Goal: Answer question/provide support: Share knowledge or assist other users

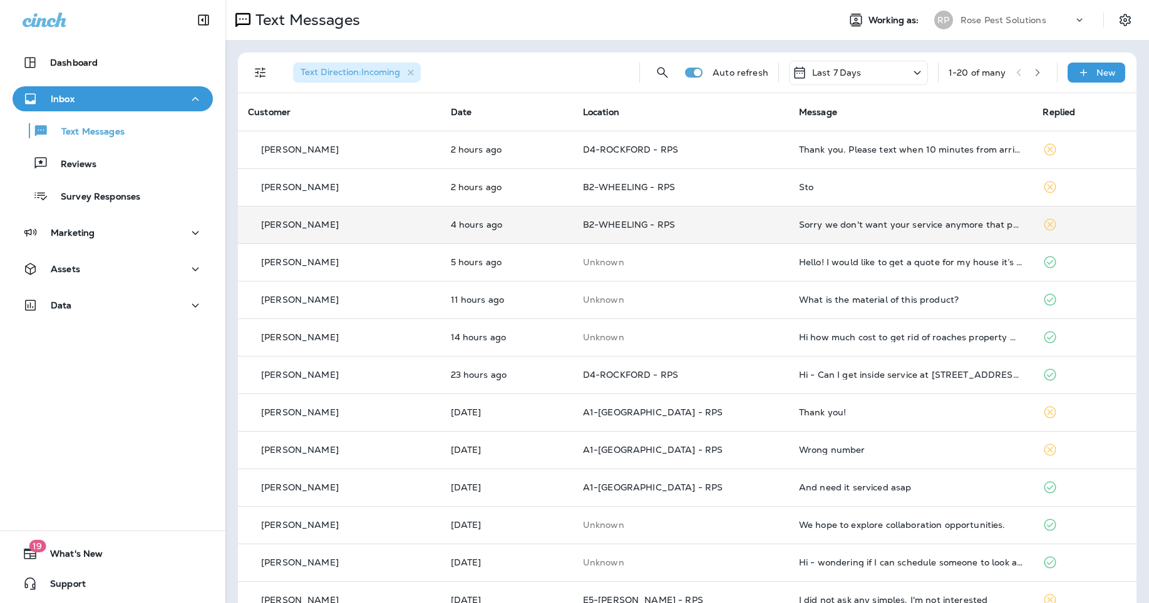
click at [789, 231] on td "Sorry we don't want your service anymore that person has been lien to you and me" at bounding box center [911, 225] width 244 height 38
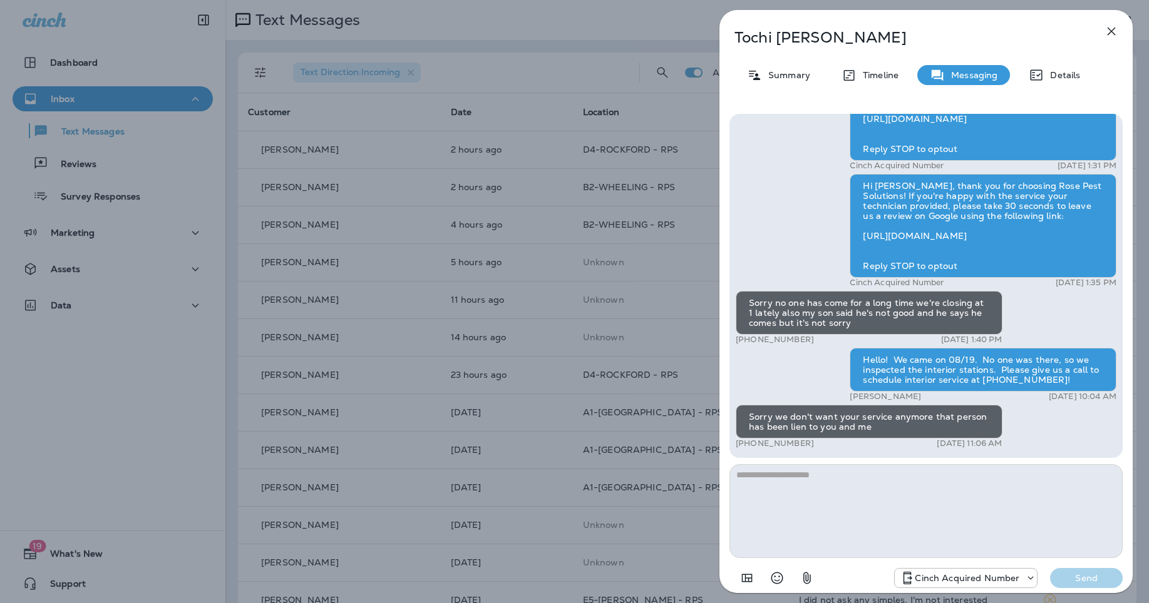
click at [829, 515] on textarea at bounding box center [925, 512] width 393 height 94
click at [823, 497] on textarea at bounding box center [925, 512] width 393 height 94
click at [1110, 32] on icon "button" at bounding box center [1111, 32] width 8 height 8
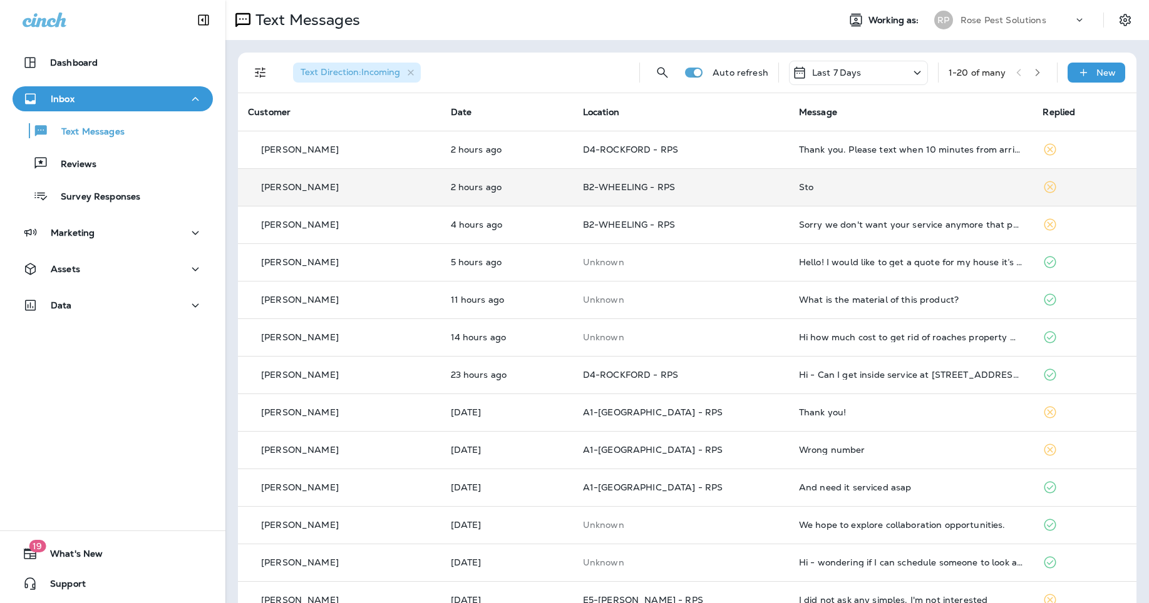
click at [856, 188] on div "Sto" at bounding box center [911, 187] width 224 height 10
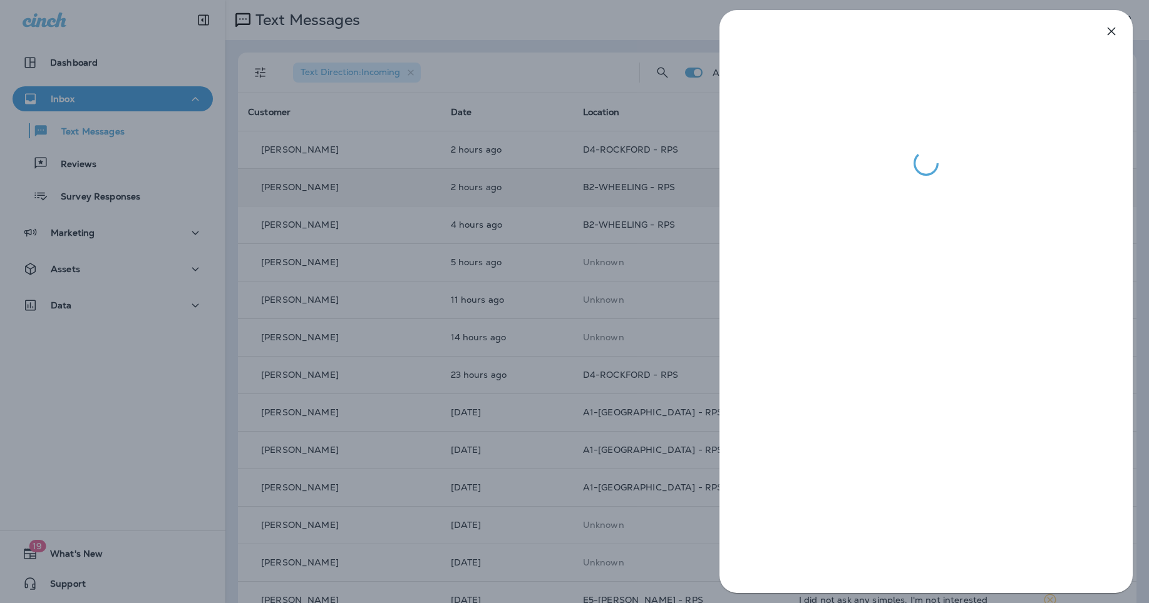
click at [1106, 33] on icon "button" at bounding box center [1111, 31] width 15 height 15
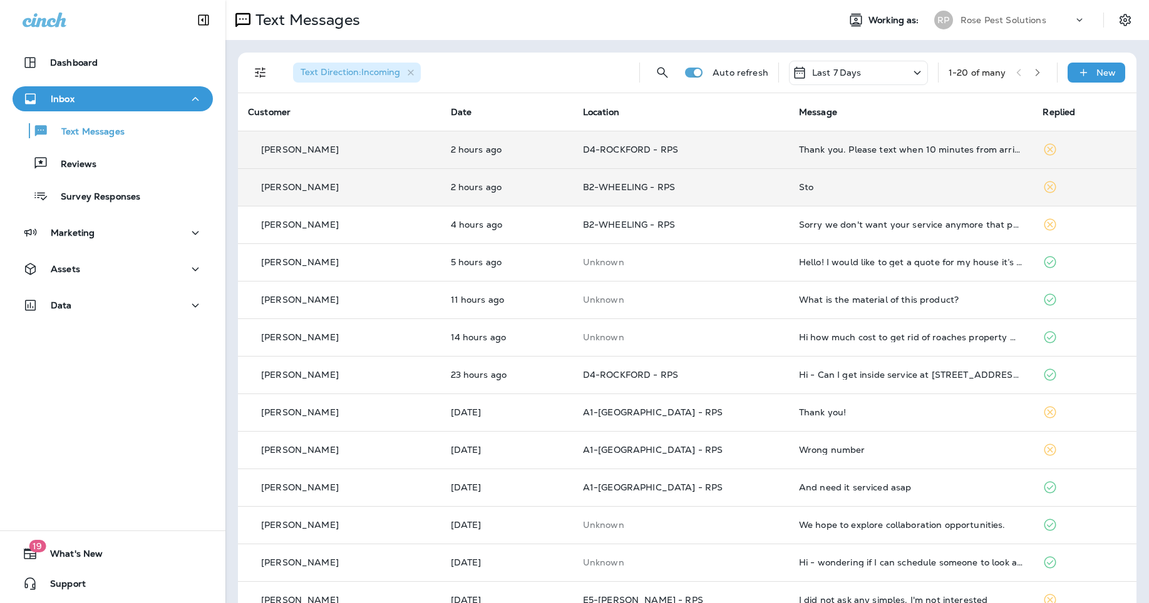
click at [847, 148] on div "Thank you. Please text when 10 minutes from arrival." at bounding box center [911, 150] width 224 height 10
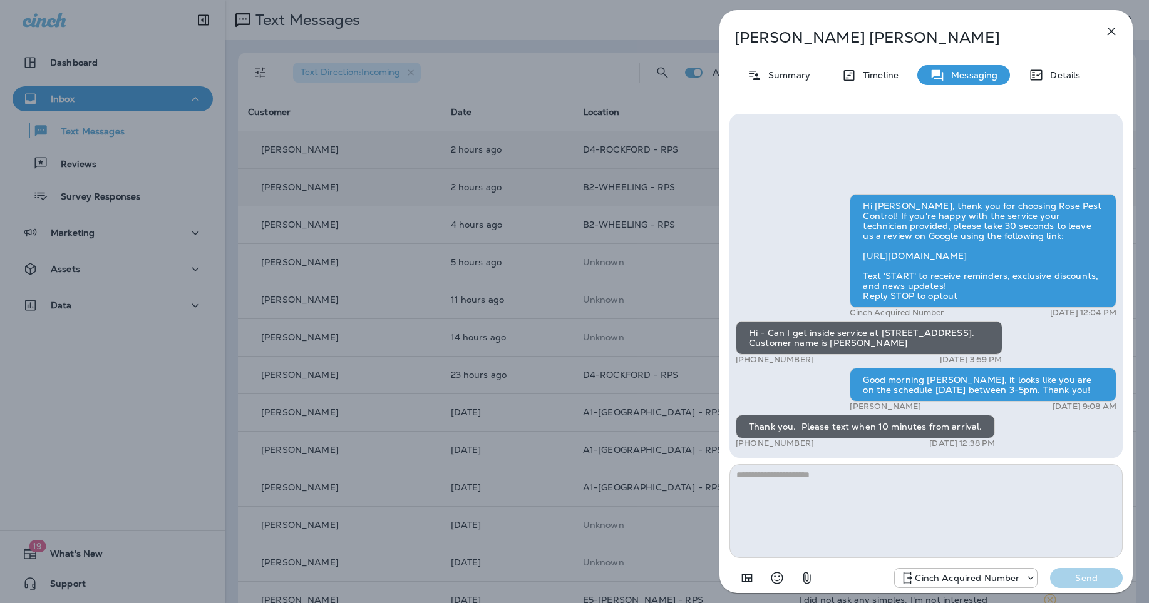
click at [956, 417] on div "Thank you. Please text when 10 minutes from arrival." at bounding box center [865, 427] width 259 height 24
click at [955, 426] on div "Thank you. Please text when 10 minutes from arrival." at bounding box center [865, 427] width 259 height 24
copy div "Thank you. Please text when 10 minutes from arrival."
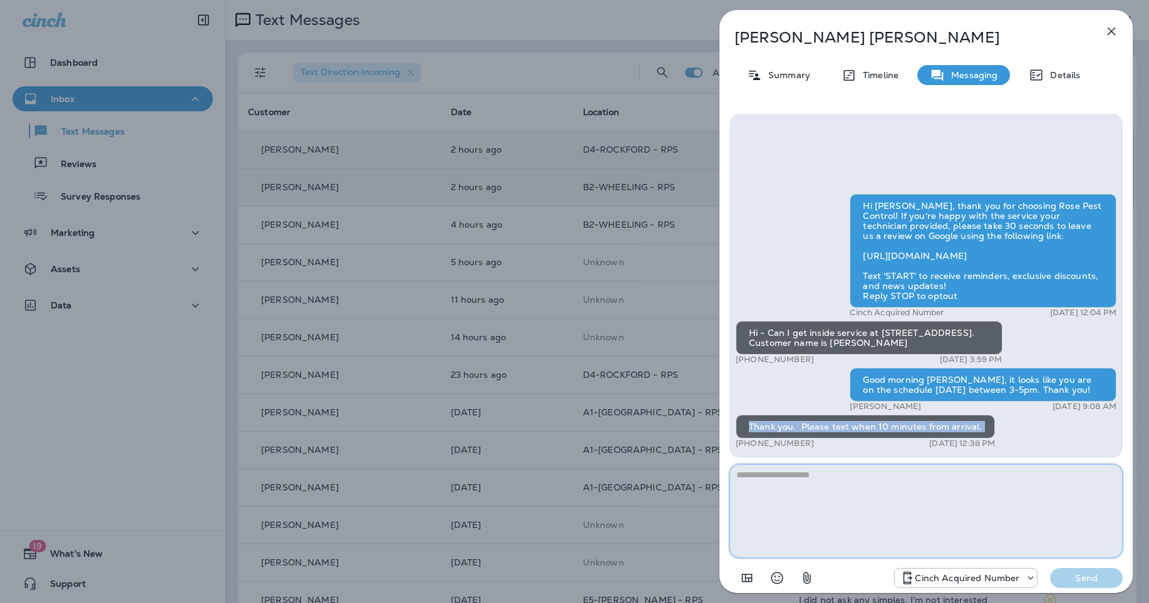
click at [839, 518] on textarea at bounding box center [925, 512] width 393 height 94
type textarea "*"
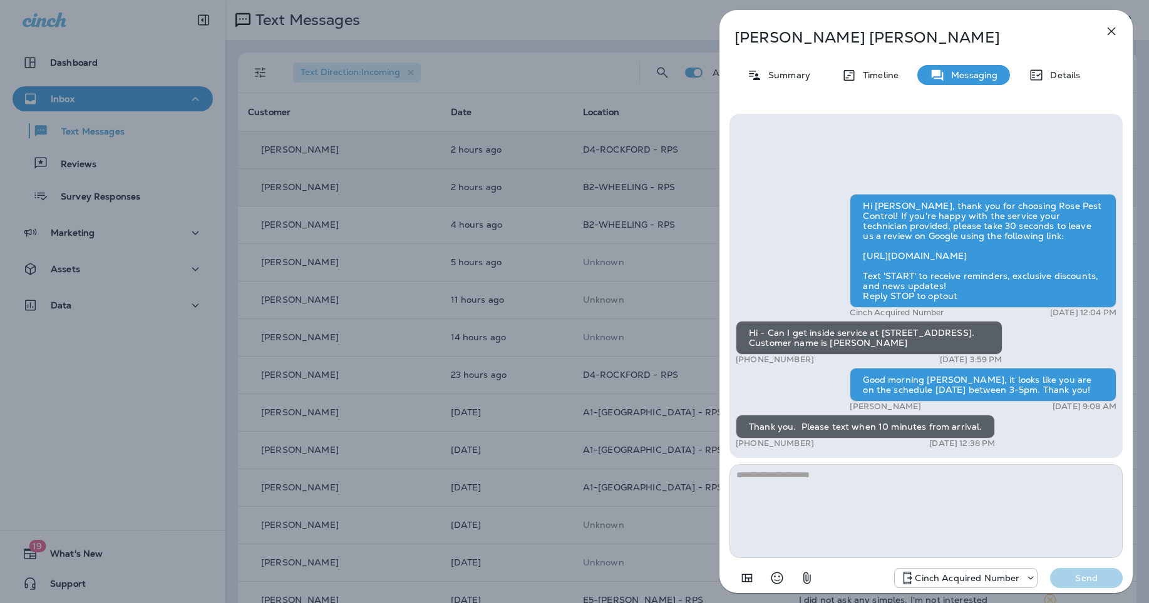
click at [1112, 34] on icon "button" at bounding box center [1111, 31] width 15 height 15
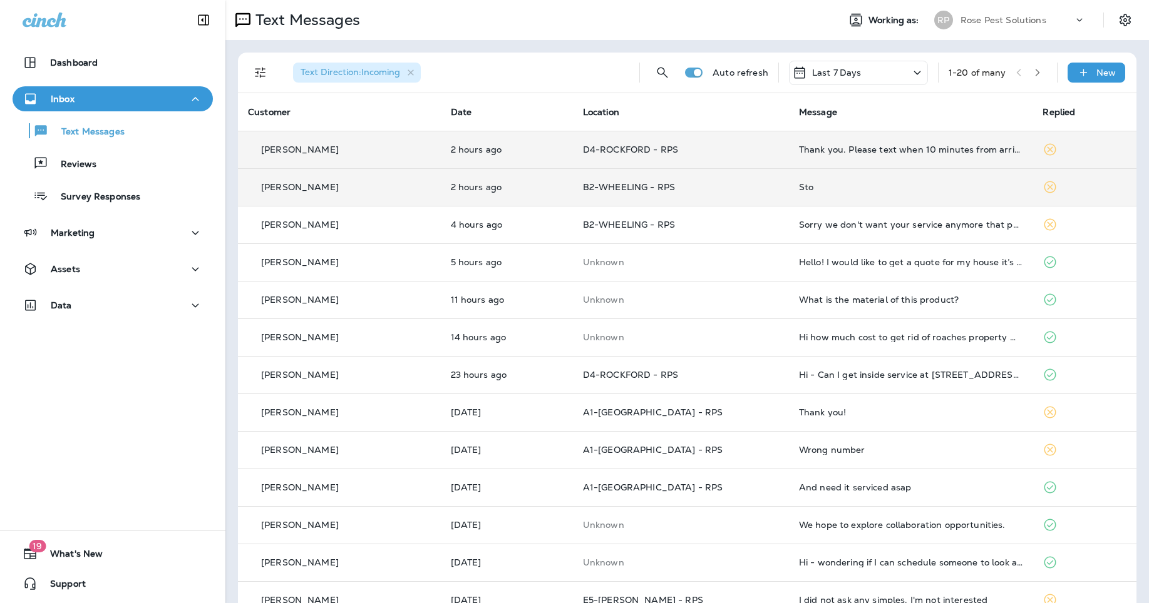
click at [979, 16] on p "Rose Pest Solutions" at bounding box center [1003, 20] width 86 height 10
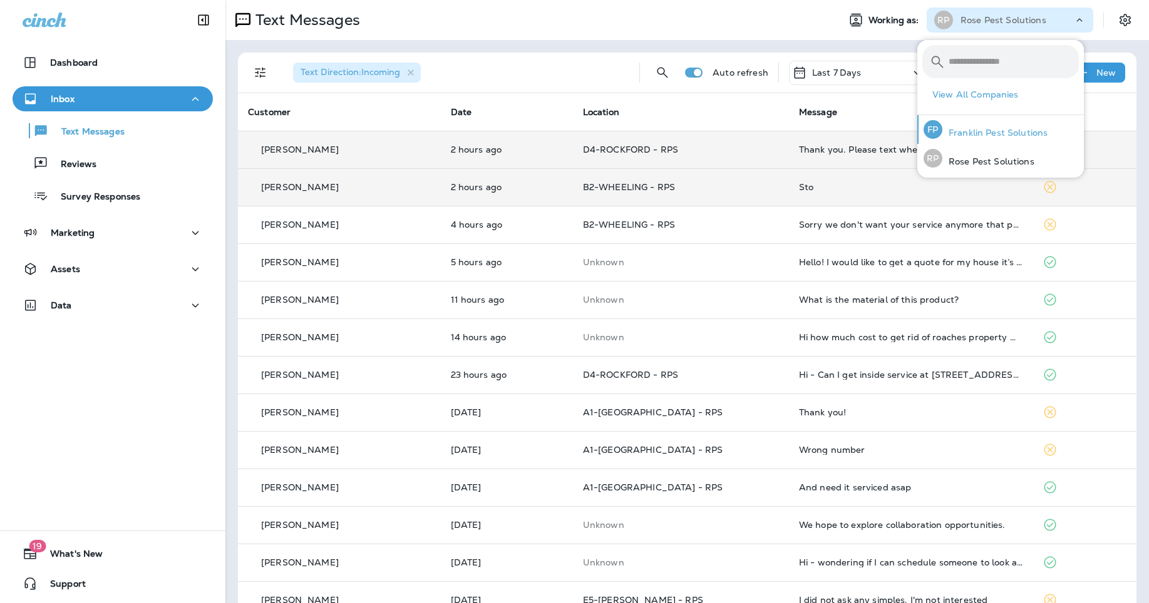
click at [988, 133] on p "Franklin Pest Solutions" at bounding box center [994, 133] width 105 height 10
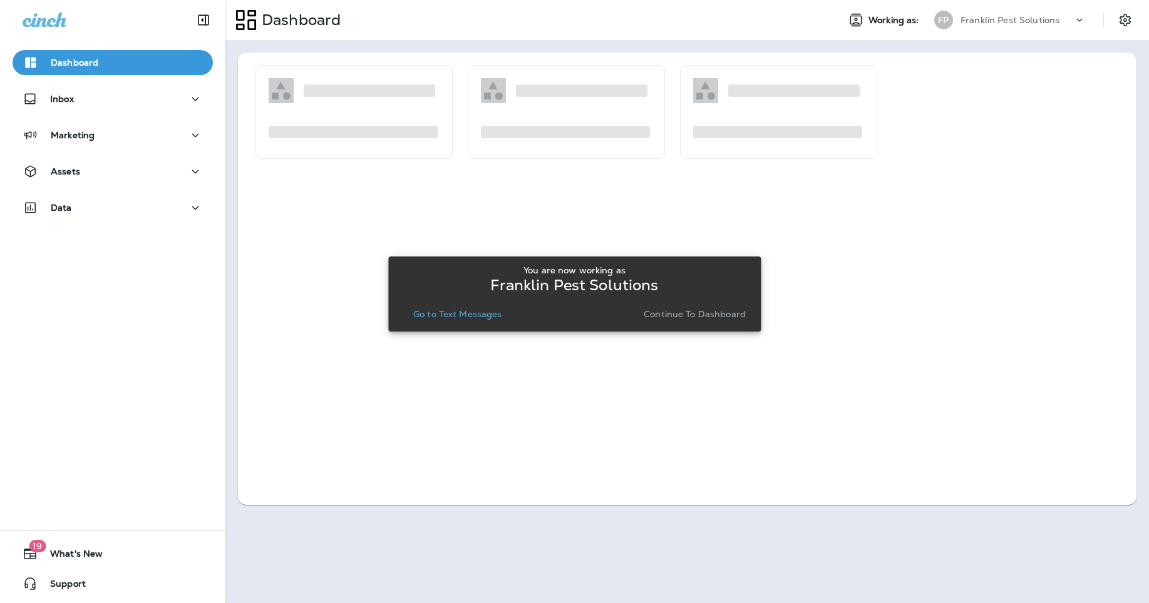
click at [485, 313] on p "Go to Text Messages" at bounding box center [457, 314] width 89 height 10
